Goal: Task Accomplishment & Management: Manage account settings

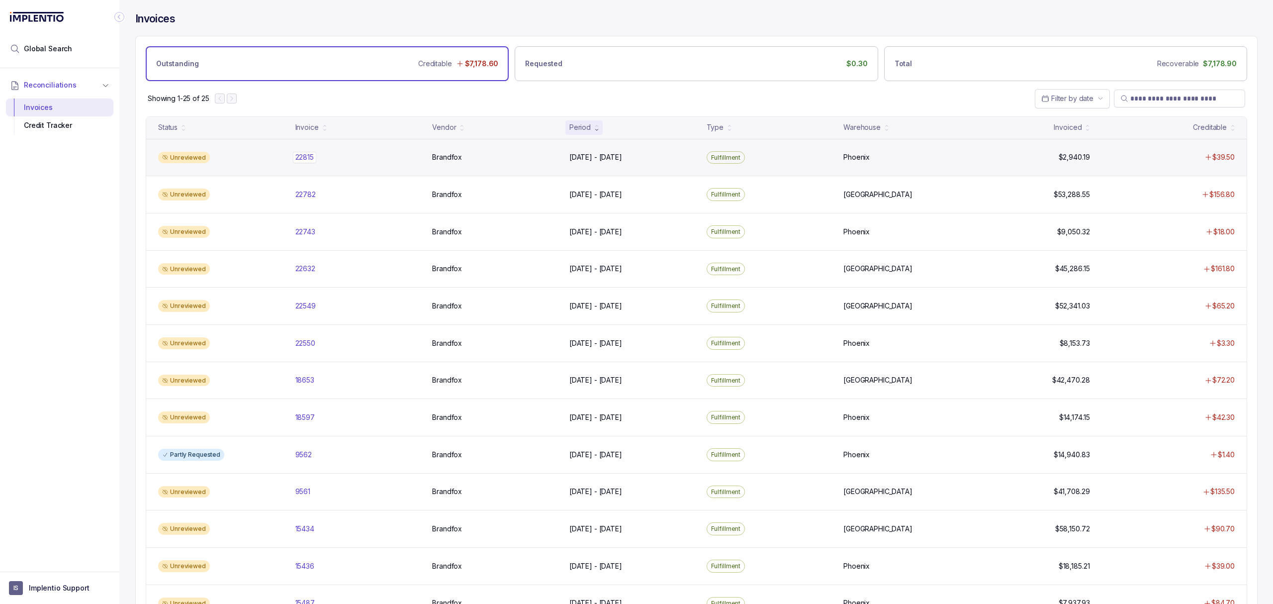
click at [315, 159] on p "22815" at bounding box center [304, 157] width 23 height 11
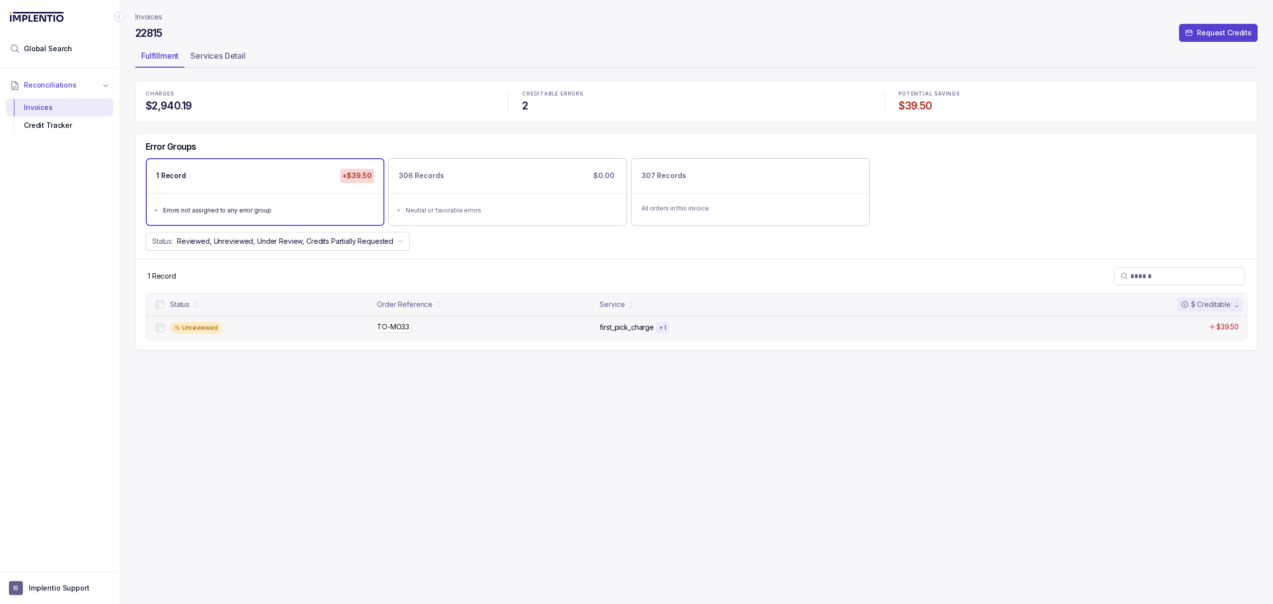
click at [397, 331] on p "TO-MO33" at bounding box center [393, 326] width 37 height 11
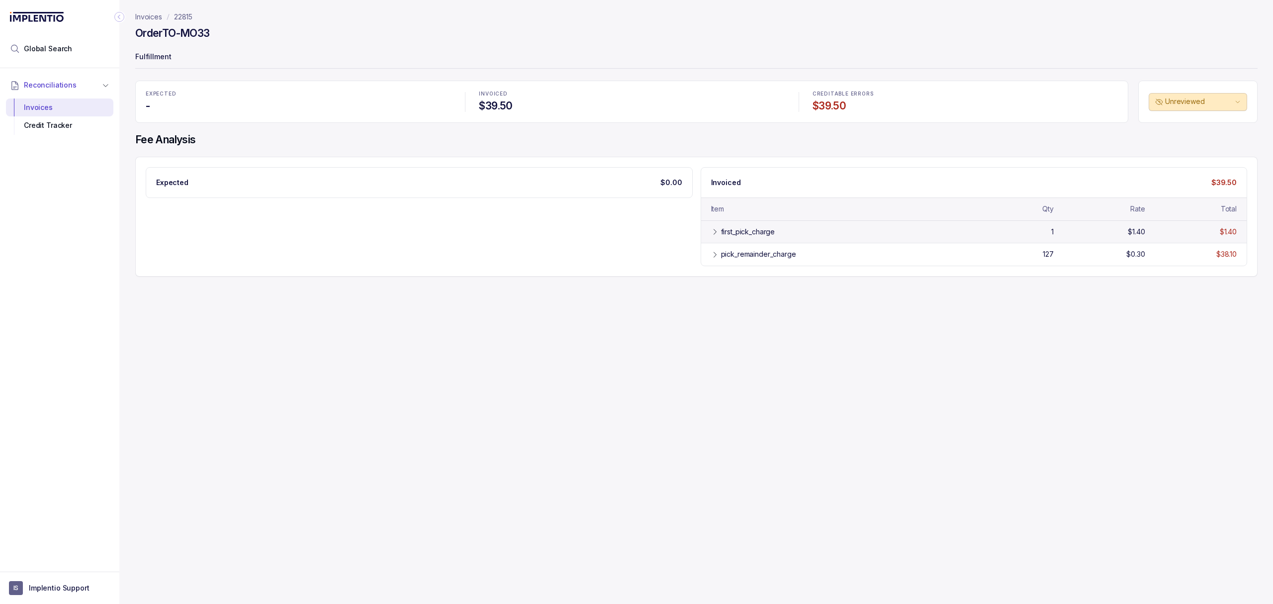
click at [723, 239] on div "first_pick_charge 1 $1.40 $1.40" at bounding box center [974, 231] width 546 height 22
click at [723, 275] on div "pick_remainder_charge" at bounding box center [758, 277] width 75 height 10
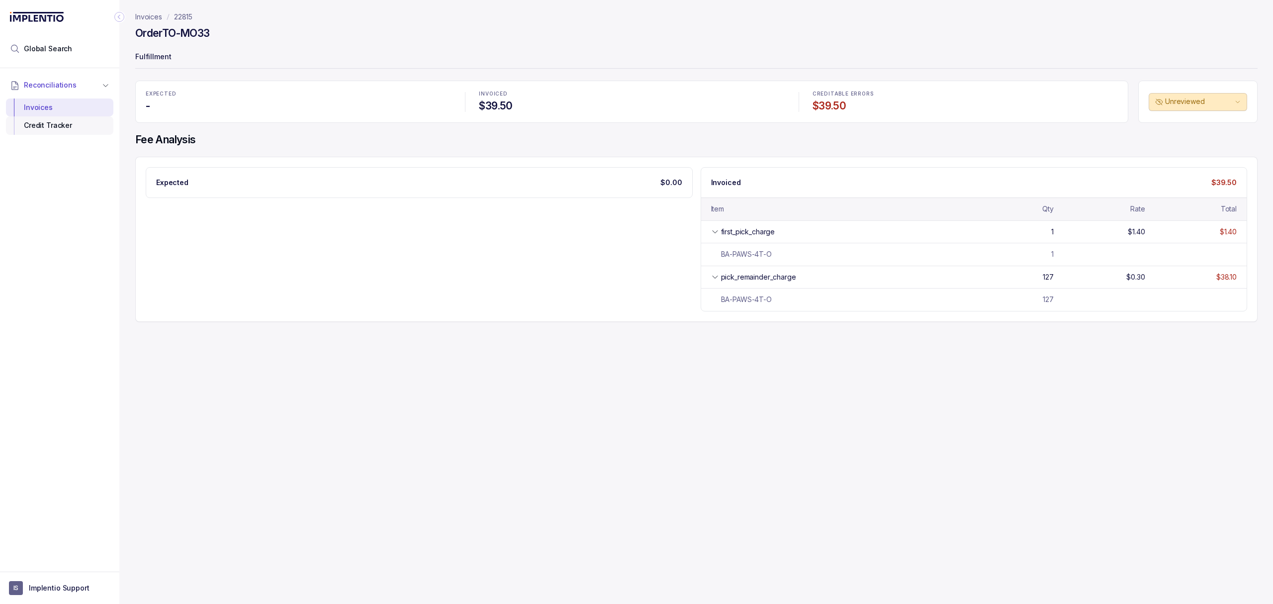
click at [65, 124] on div "Credit Tracker" at bounding box center [60, 125] width 92 height 18
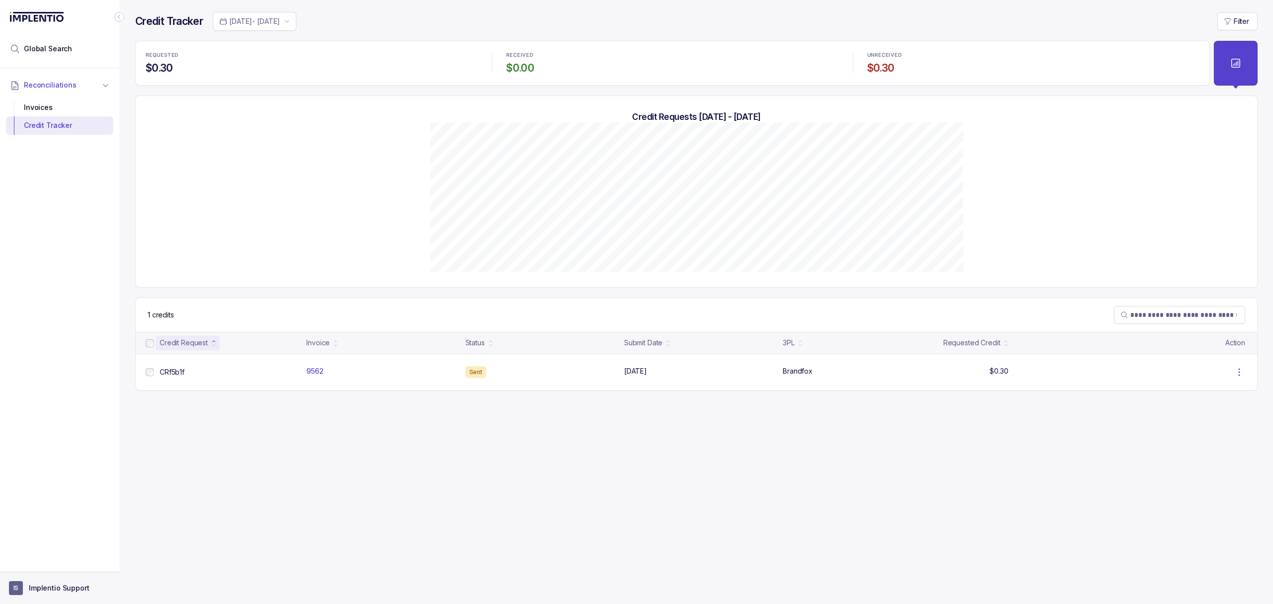
click at [60, 591] on p "Implentio Support" at bounding box center [59, 588] width 61 height 10
click at [63, 568] on p "Logout" at bounding box center [65, 566] width 83 height 10
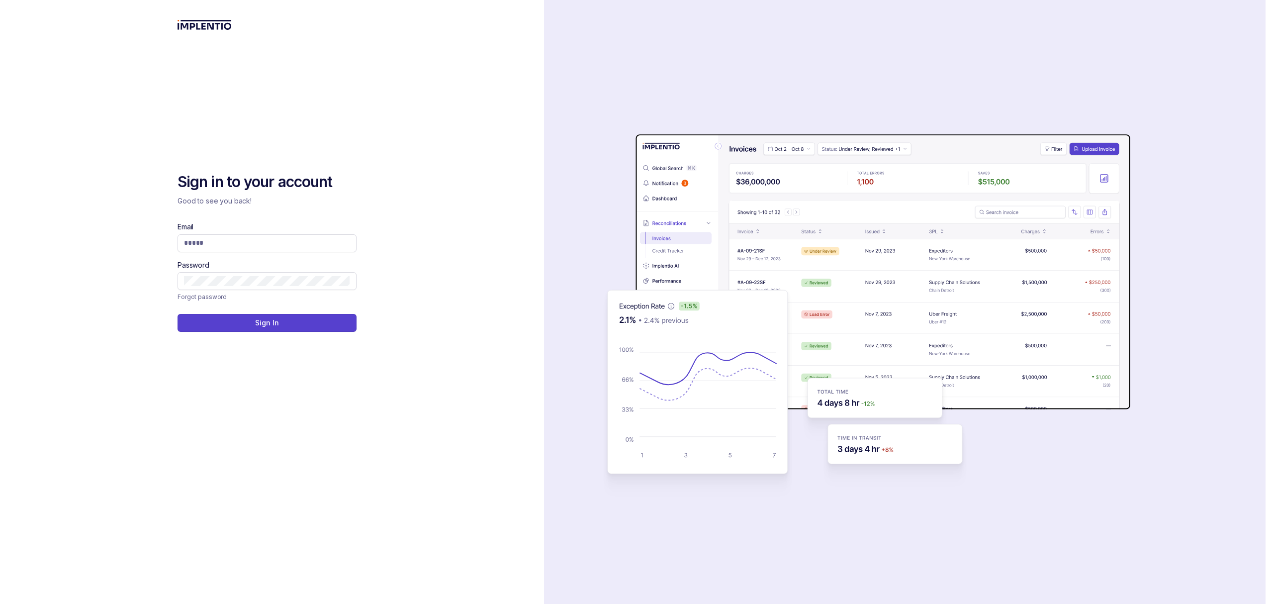
type input "**********"
